Goal: Transaction & Acquisition: Purchase product/service

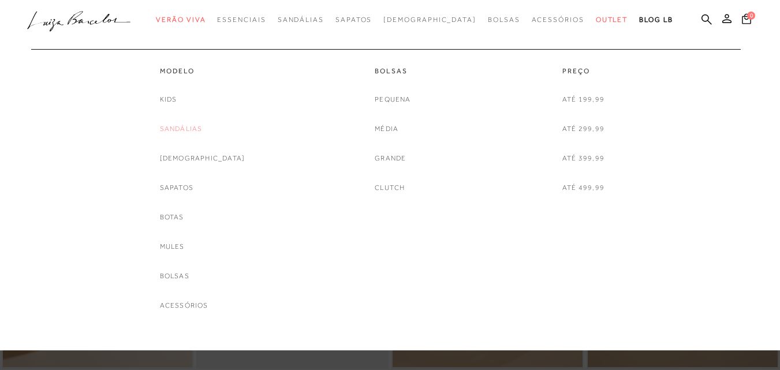
click at [194, 125] on link "Sandálias" at bounding box center [181, 129] width 43 height 12
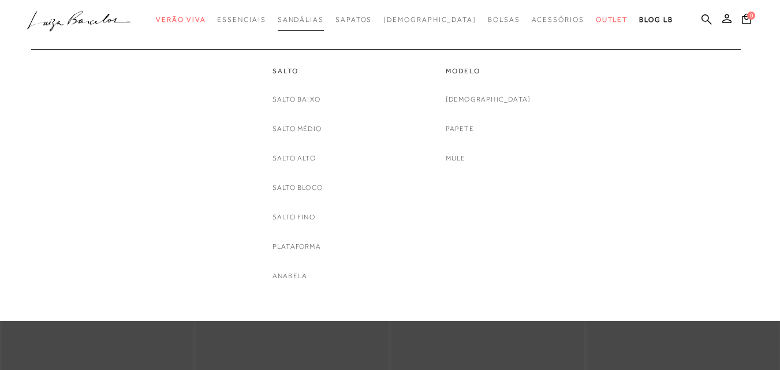
scroll to position [155, 0]
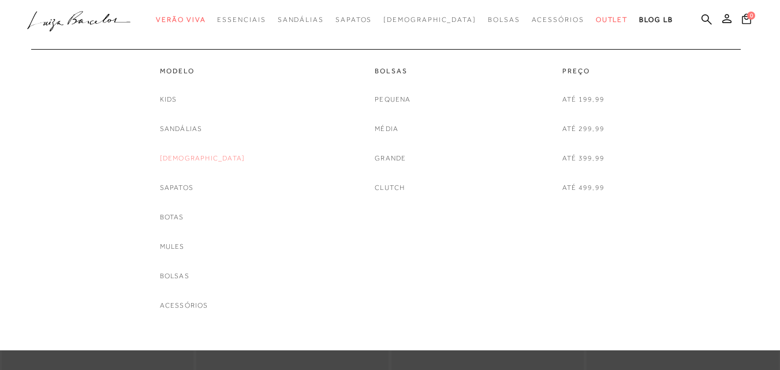
click at [202, 155] on link "[DEMOGRAPHIC_DATA]" at bounding box center [202, 158] width 85 height 12
click at [586, 101] on link "Até 199,99" at bounding box center [583, 100] width 42 height 12
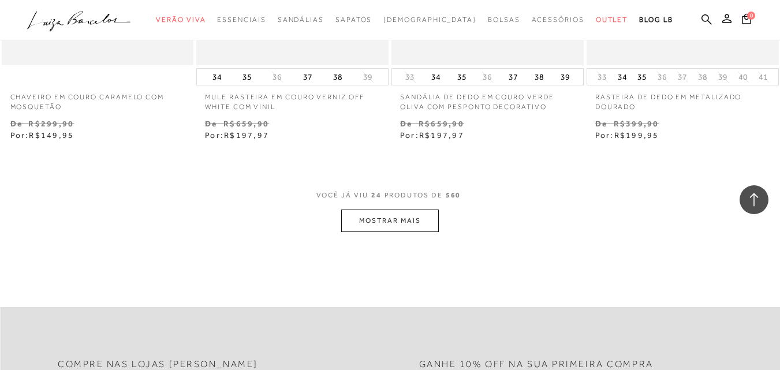
scroll to position [2233, 0]
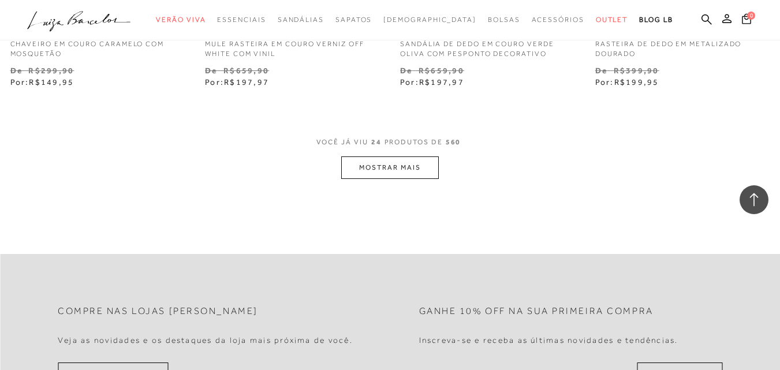
click at [352, 158] on button "MOSTRAR MAIS" at bounding box center [389, 167] width 97 height 23
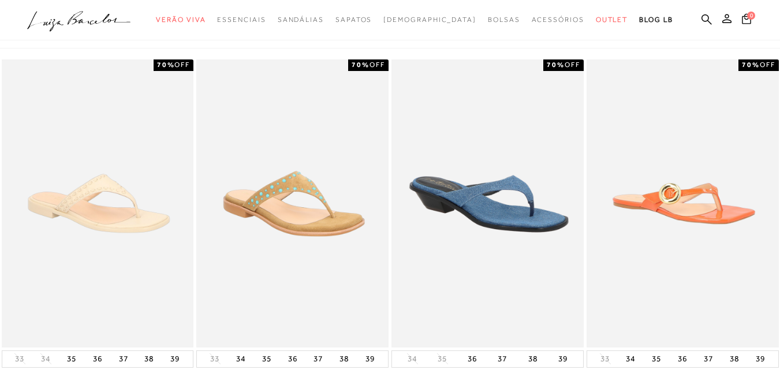
scroll to position [0, 0]
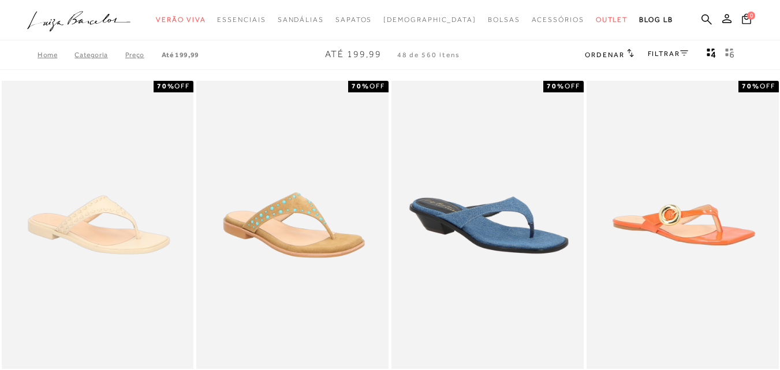
click at [629, 53] on icon at bounding box center [630, 52] width 7 height 9
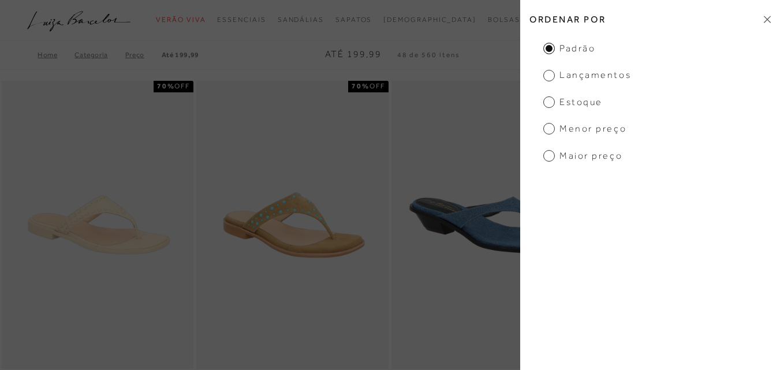
click at [548, 127] on span "Menor preço" at bounding box center [584, 128] width 83 height 13
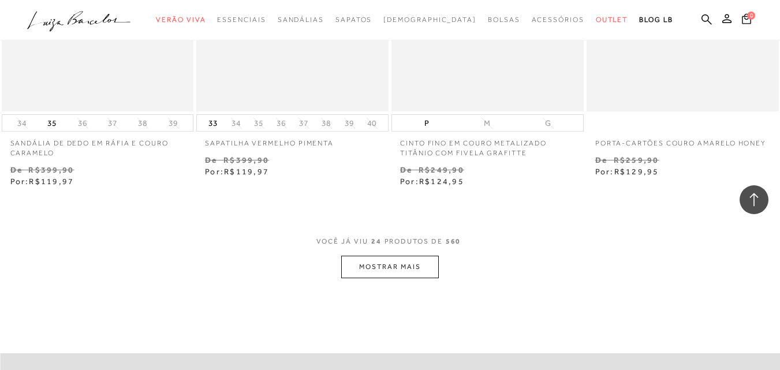
scroll to position [2134, 0]
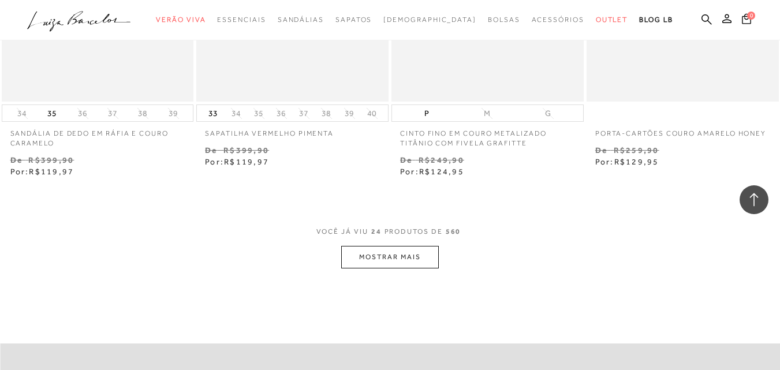
click at [400, 256] on button "MOSTRAR MAIS" at bounding box center [389, 257] width 97 height 23
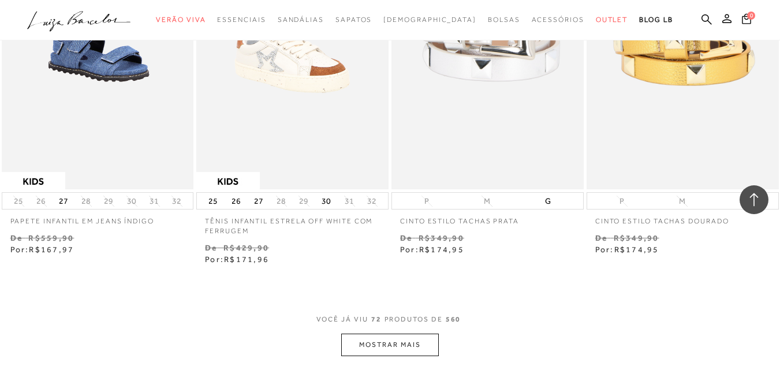
scroll to position [4443, 0]
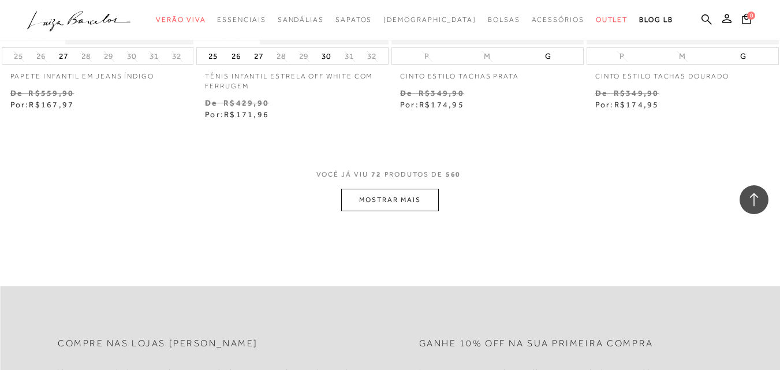
click at [403, 197] on button "MOSTRAR MAIS" at bounding box center [389, 200] width 97 height 23
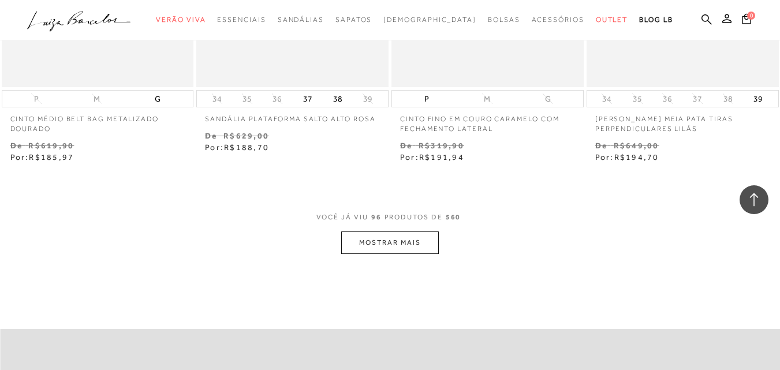
scroll to position [6687, 0]
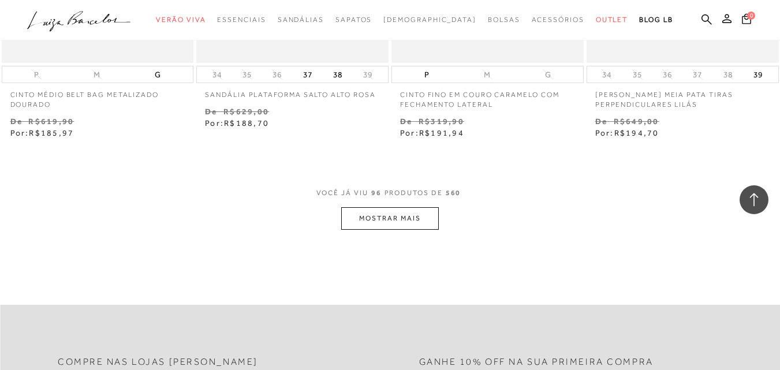
click at [383, 219] on button "MOSTRAR MAIS" at bounding box center [389, 218] width 97 height 23
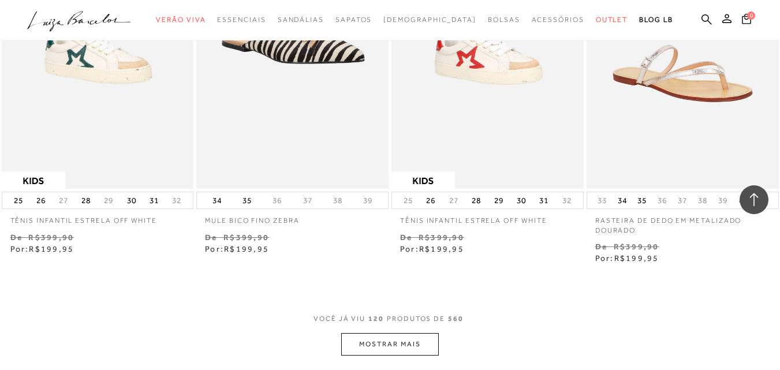
scroll to position [8876, 0]
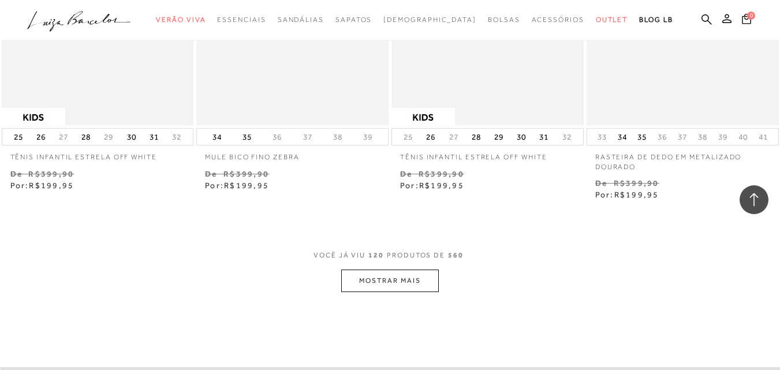
click at [404, 271] on button "MOSTRAR MAIS" at bounding box center [389, 281] width 97 height 23
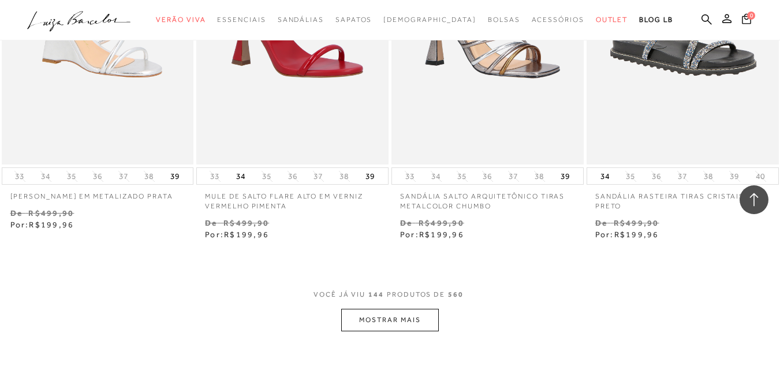
scroll to position [11129, 0]
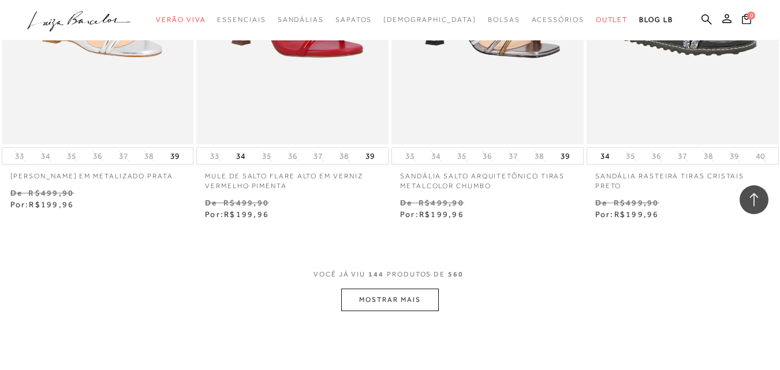
click at [402, 305] on button "MOSTRAR MAIS" at bounding box center [389, 300] width 97 height 23
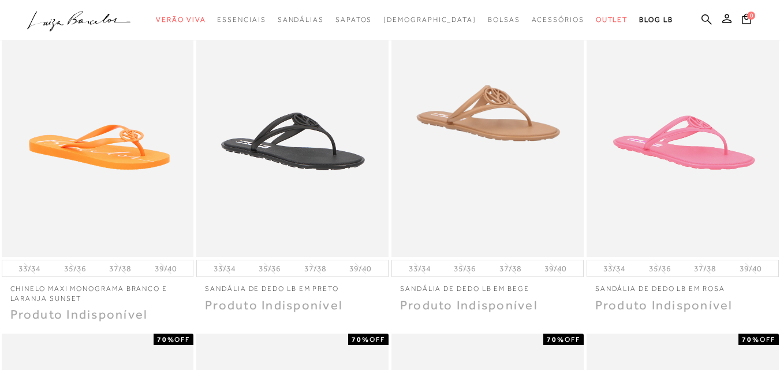
scroll to position [0, 0]
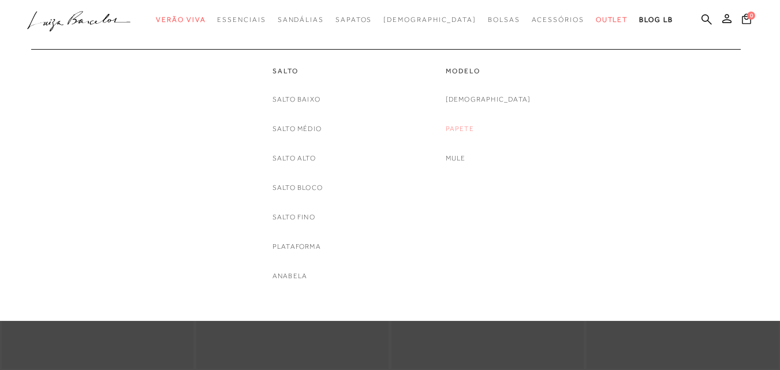
click at [474, 128] on link "Papete" at bounding box center [460, 129] width 28 height 12
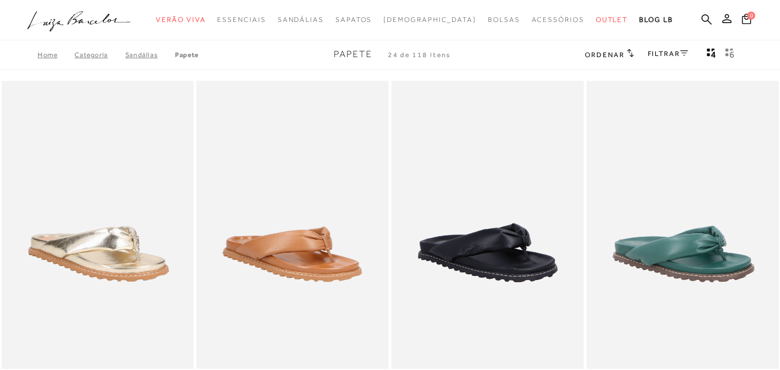
click at [614, 51] on span "Ordenar" at bounding box center [604, 55] width 39 height 8
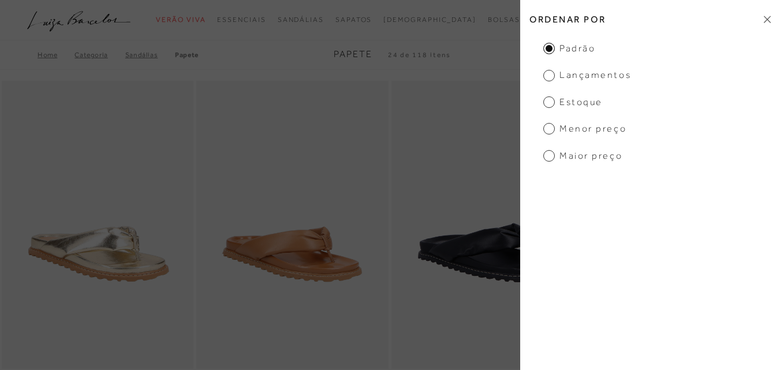
click at [548, 125] on span "Menor preço" at bounding box center [584, 128] width 83 height 13
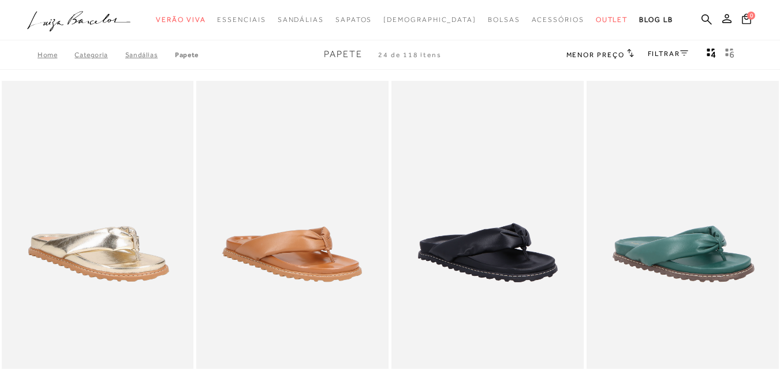
click at [623, 54] on h2 "Menor preço" at bounding box center [600, 54] width 68 height 12
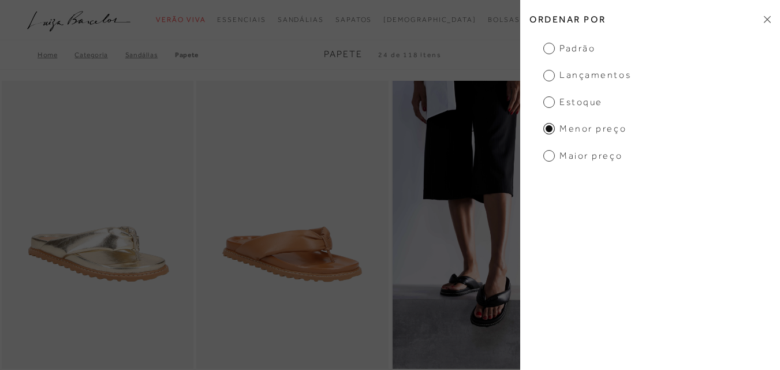
click at [394, 170] on img at bounding box center [487, 225] width 191 height 288
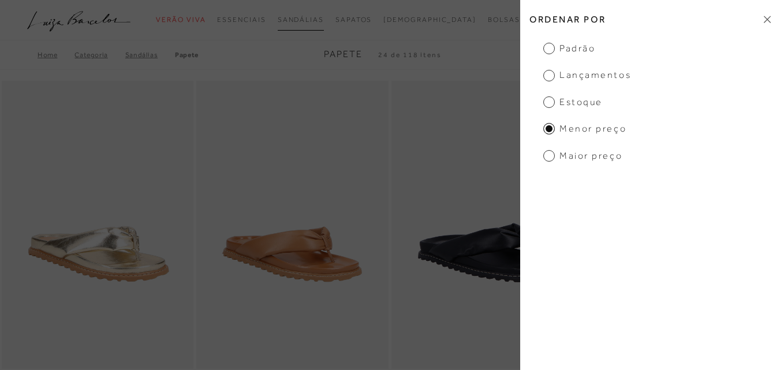
click at [321, 28] on link "Sandálias" at bounding box center [301, 19] width 46 height 21
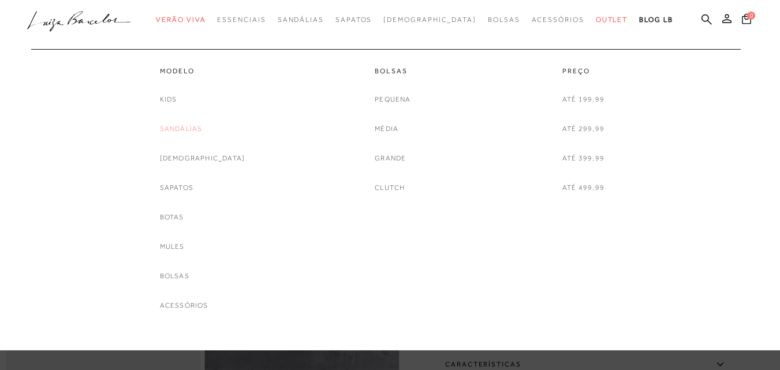
click at [200, 128] on link "Sandálias" at bounding box center [181, 129] width 43 height 12
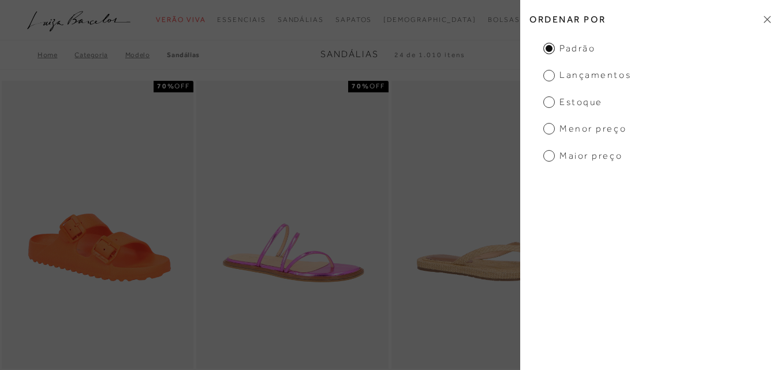
click at [546, 126] on span "Menor preço" at bounding box center [584, 128] width 83 height 13
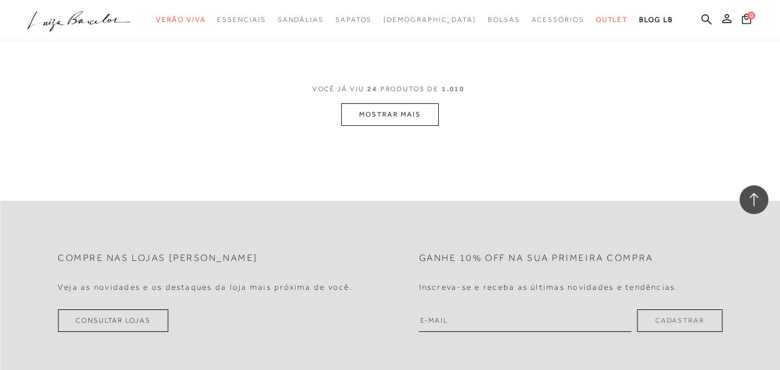
scroll to position [2305, 0]
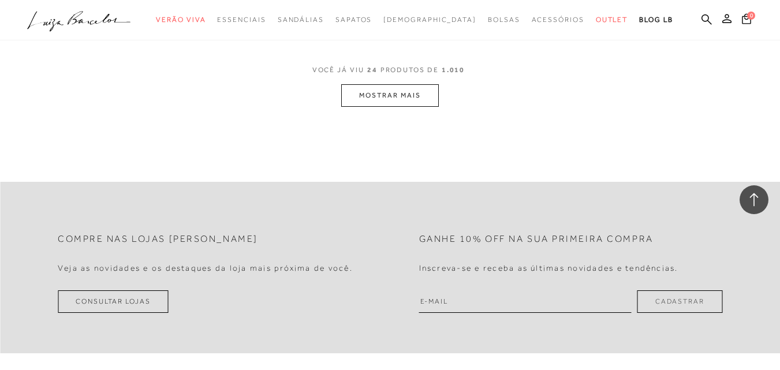
click at [407, 104] on button "MOSTRAR MAIS" at bounding box center [389, 95] width 97 height 23
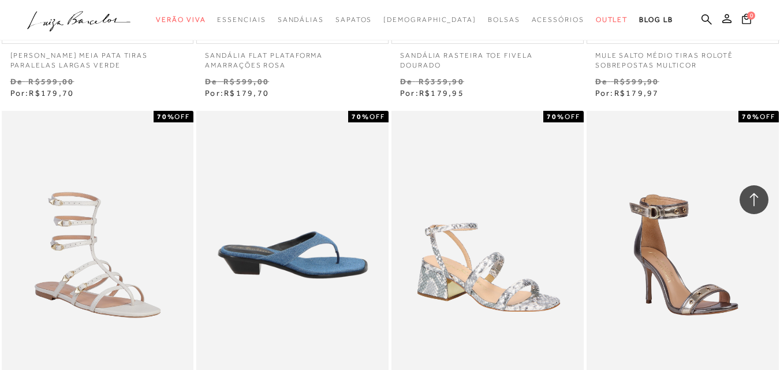
scroll to position [3084, 0]
